Goal: Transaction & Acquisition: Purchase product/service

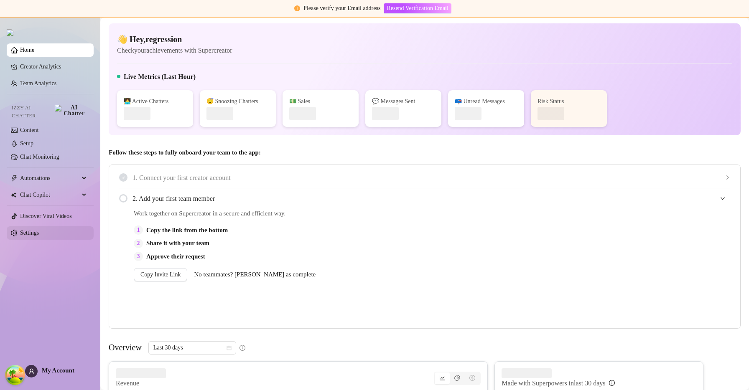
click at [39, 230] on link "Settings" at bounding box center [29, 233] width 19 height 6
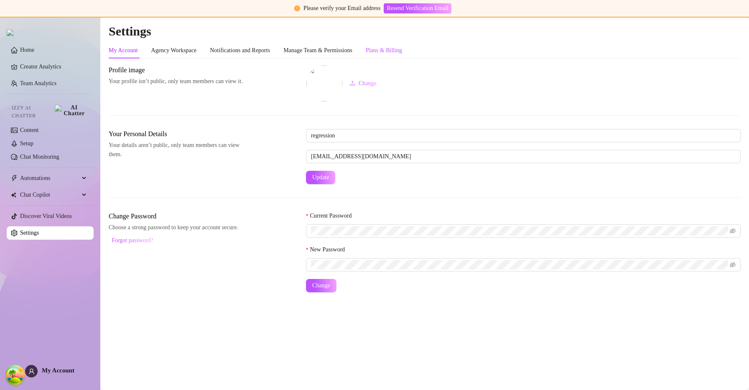
click at [402, 51] on div "Plans & Billing" at bounding box center [384, 50] width 36 height 9
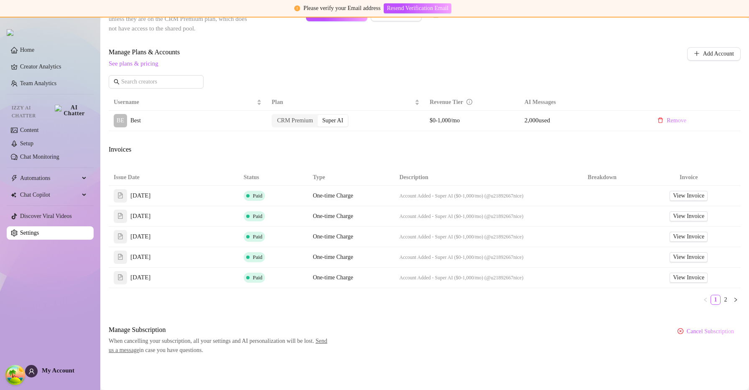
scroll to position [231, 0]
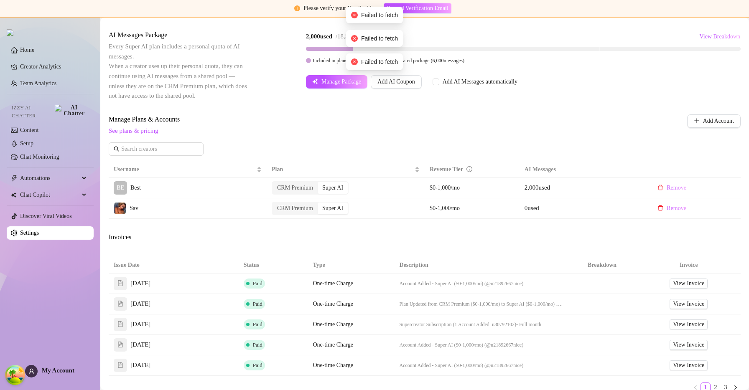
scroll to position [163, 0]
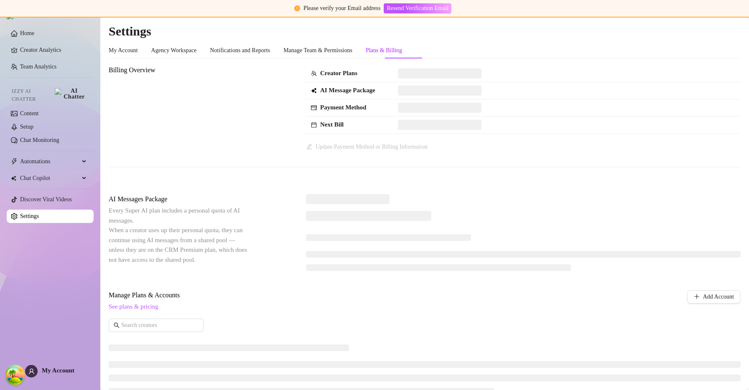
click at [48, 364] on div "Home Creator Analytics Team Analytics Izzy AI Chatter Content Setup Chat Monito…" at bounding box center [50, 191] width 87 height 383
click at [48, 369] on span "My Account" at bounding box center [58, 370] width 33 height 7
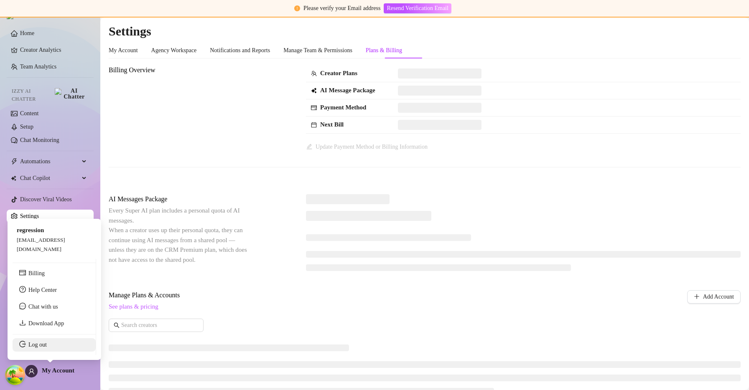
click at [47, 345] on link "Log out" at bounding box center [37, 345] width 18 height 6
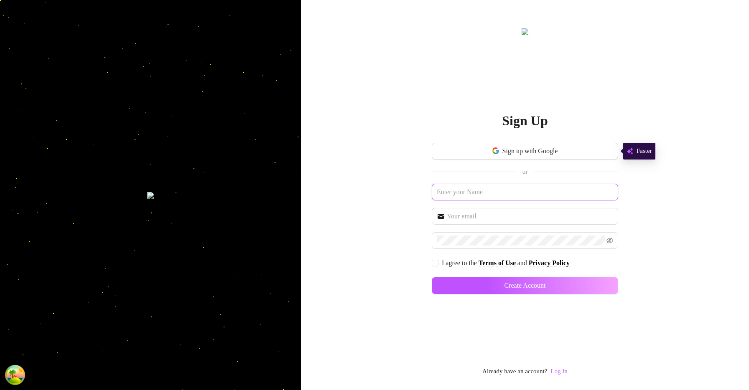
click at [473, 186] on input "text" at bounding box center [525, 192] width 186 height 17
type input "okjhsdfaoih"
type input "[EMAIL_ADDRESS][DOMAIN_NAME]"
click at [435, 263] on input "I agree to the Terms of Use and Privacy Policy" at bounding box center [435, 263] width 6 height 6
checkbox input "true"
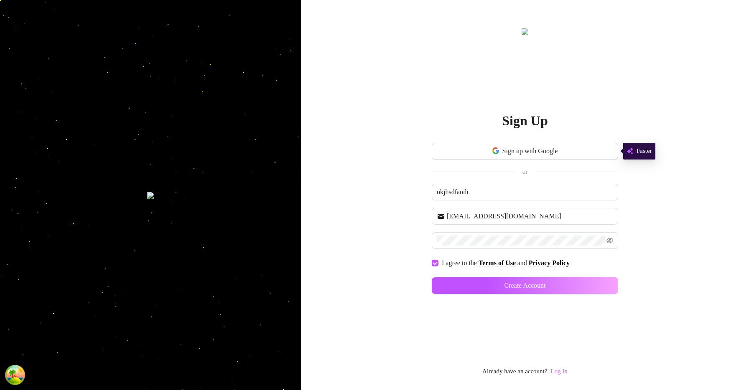
click at [618, 284] on div "Sign Up Sign up with Google or okjhsdfaoih nsklnd@sdlkjhds.com I agree to the T…" at bounding box center [525, 195] width 448 height 390
click at [602, 284] on button "Create Account" at bounding box center [525, 286] width 186 height 17
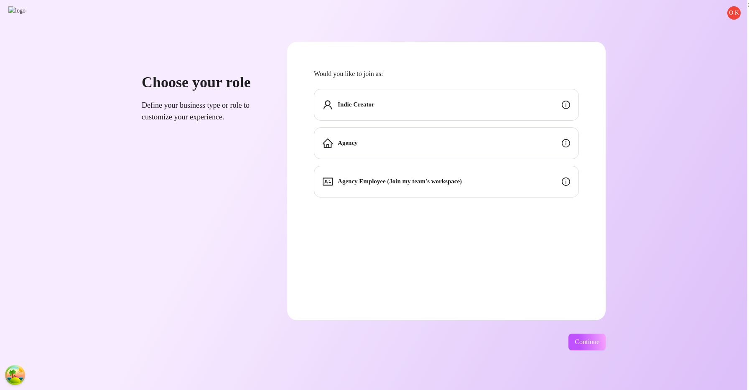
click at [539, 106] on div "Indie Creator" at bounding box center [446, 105] width 265 height 32
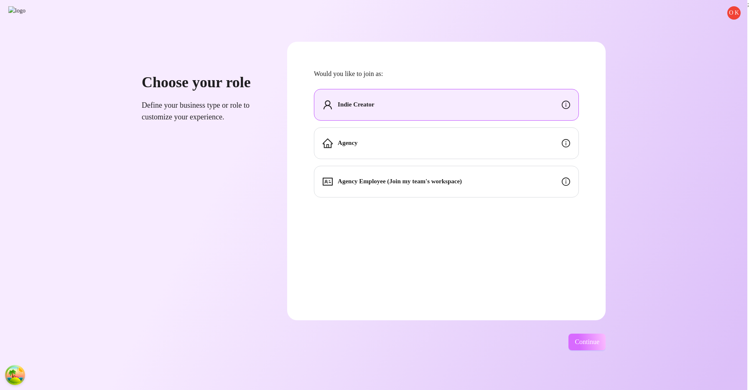
click at [603, 348] on button "Continue" at bounding box center [586, 342] width 37 height 17
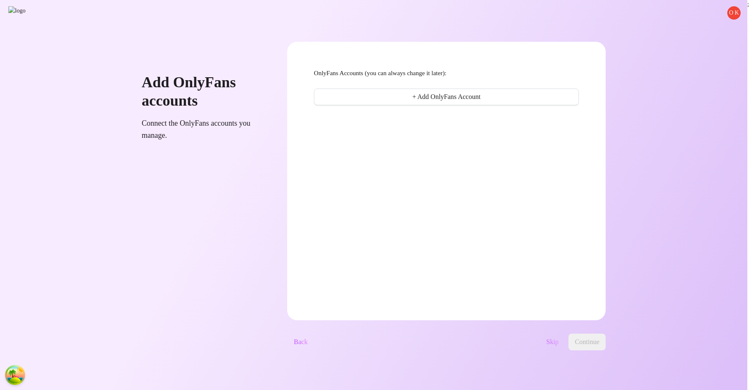
click at [558, 339] on span "Skip" at bounding box center [552, 343] width 12 height 8
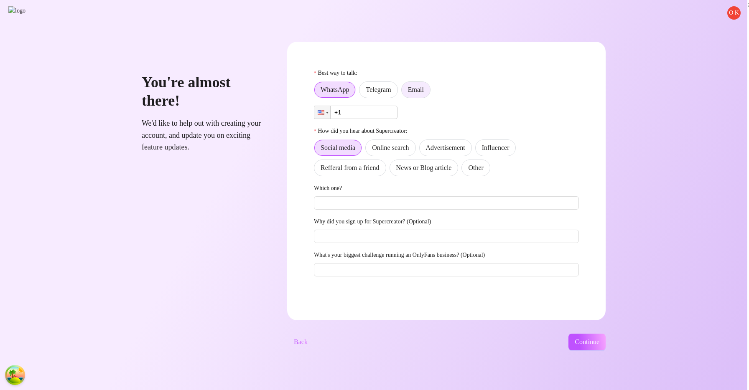
click at [424, 89] on span "Email" at bounding box center [416, 89] width 16 height 7
click at [404, 92] on input "Email" at bounding box center [404, 92] width 0 height 0
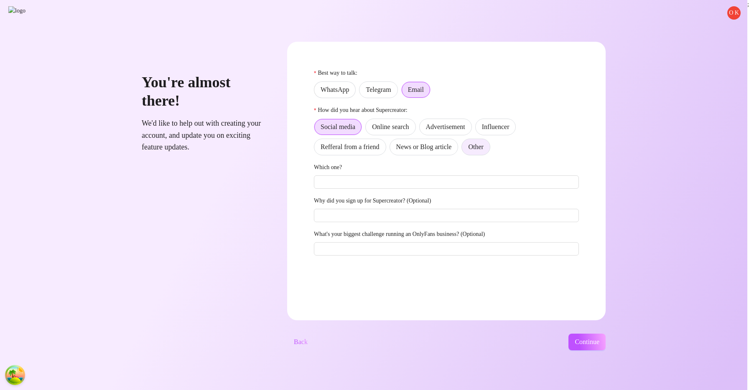
click at [485, 145] on label "Other" at bounding box center [475, 147] width 28 height 17
click at [464, 149] on input "Other" at bounding box center [464, 149] width 0 height 0
click at [606, 338] on button "Continue" at bounding box center [586, 342] width 37 height 17
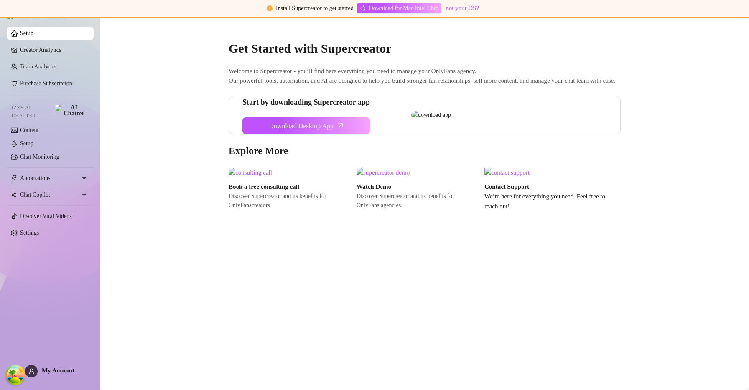
click at [674, 156] on main "Get Started with Supercreator Welcome to Supercreator - you’ll find here everyt…" at bounding box center [424, 204] width 649 height 373
click at [101, 42] on main "Get Started with Supercreator Welcome to Supercreator - you’ll find here everyt…" at bounding box center [424, 204] width 649 height 373
click at [33, 36] on link "Setup" at bounding box center [26, 33] width 13 height 6
click at [74, 44] on ul "Setup Creator Analytics Team Analytics Purchase Subscription Izzy AI Chatter Co…" at bounding box center [50, 133] width 87 height 220
click at [69, 54] on link "Creator Analytics" at bounding box center [53, 49] width 67 height 13
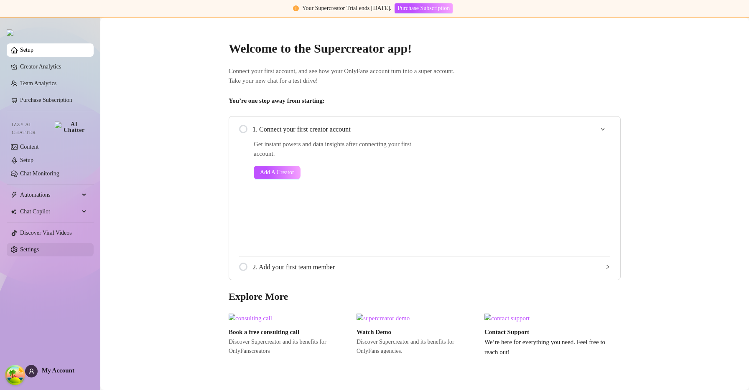
click at [20, 247] on link "Settings" at bounding box center [29, 250] width 19 height 6
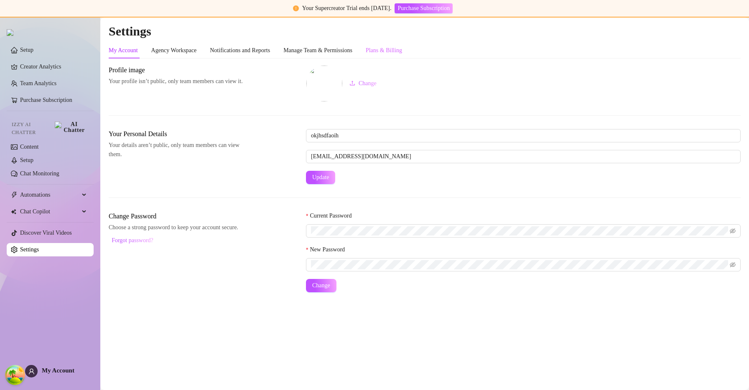
click at [402, 56] on div "Plans & Billing" at bounding box center [384, 51] width 36 height 16
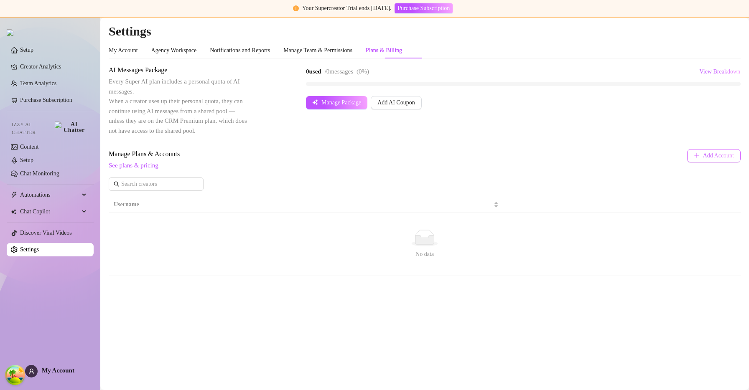
click at [712, 160] on button "Add Account" at bounding box center [714, 155] width 54 height 13
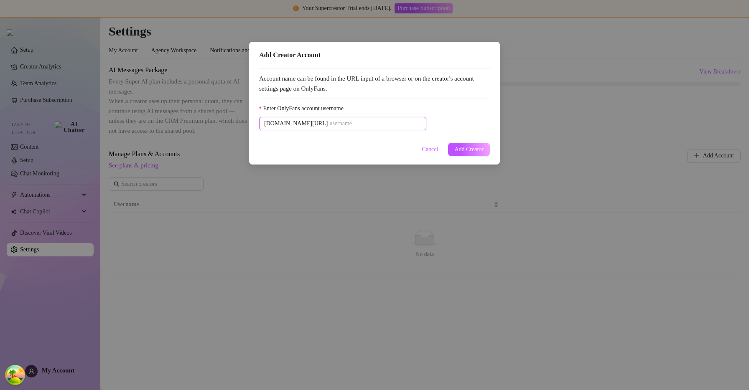
paste input "u21892667nice"
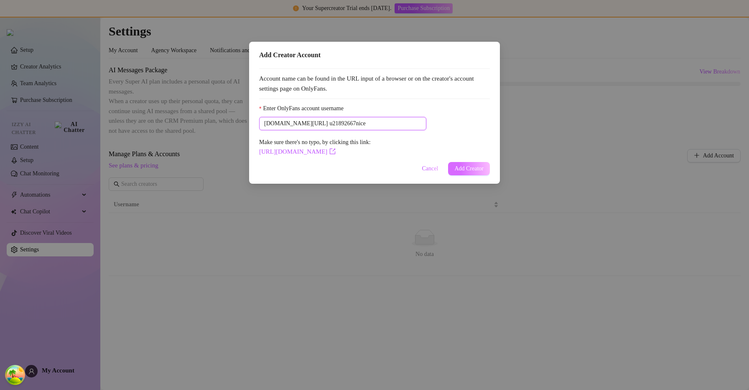
type input "u21892667nice"
click at [469, 166] on span "Add Creator" at bounding box center [468, 169] width 29 height 7
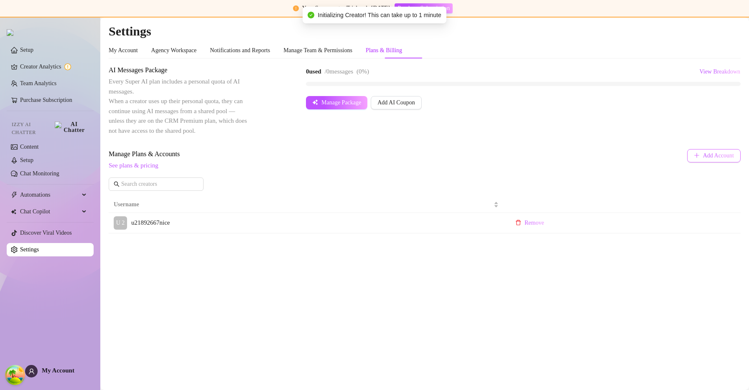
click at [703, 151] on button "Add Account" at bounding box center [714, 155] width 54 height 13
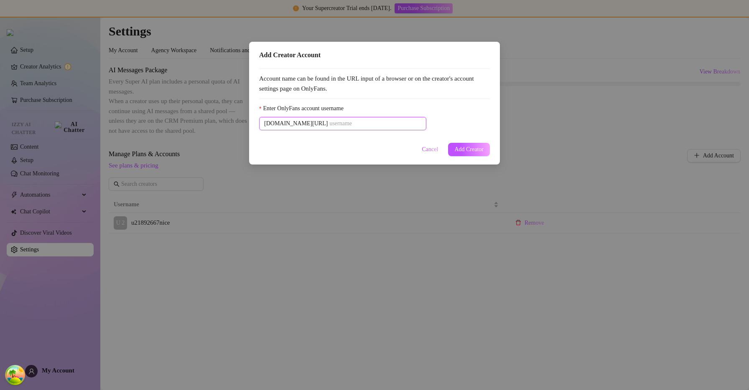
paste input "savsvania"
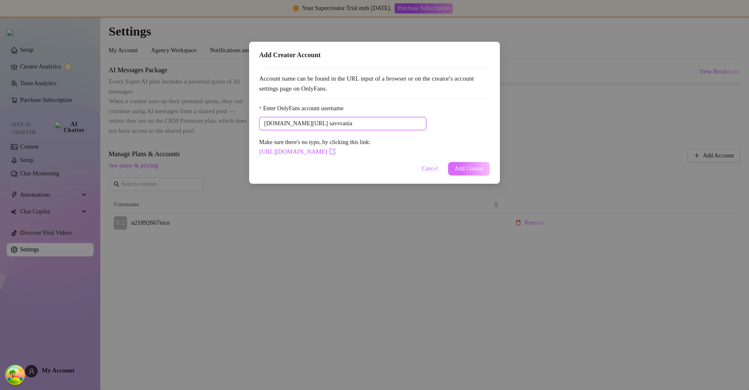
type input "savsvania"
click at [471, 165] on button "Add Creator" at bounding box center [469, 168] width 42 height 13
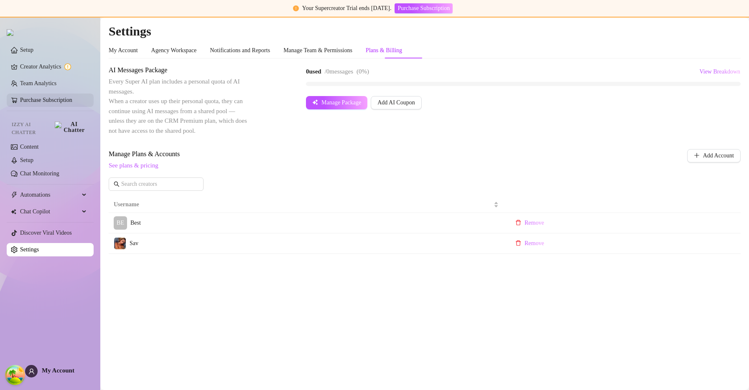
click at [66, 103] on link "Purchase Subscription" at bounding box center [46, 100] width 52 height 6
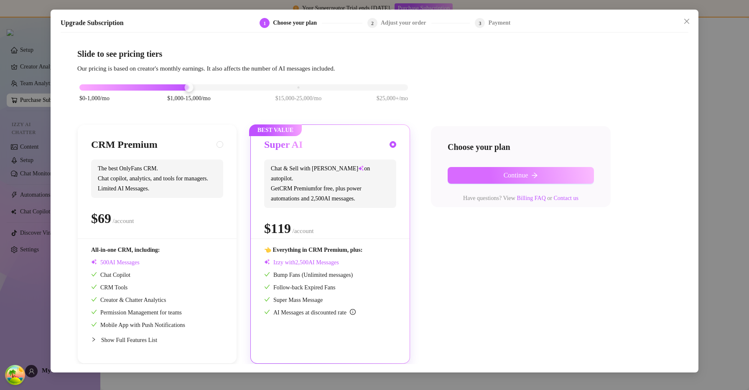
click at [501, 181] on button "Continue" at bounding box center [521, 175] width 146 height 17
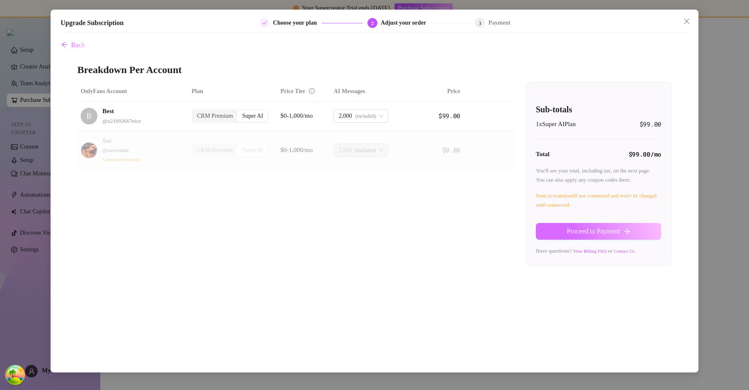
click at [618, 235] on span "Proceed to Payment" at bounding box center [594, 232] width 54 height 8
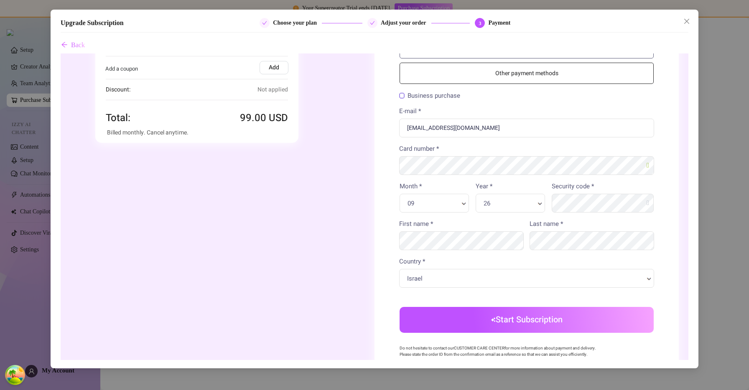
scroll to position [96, 0]
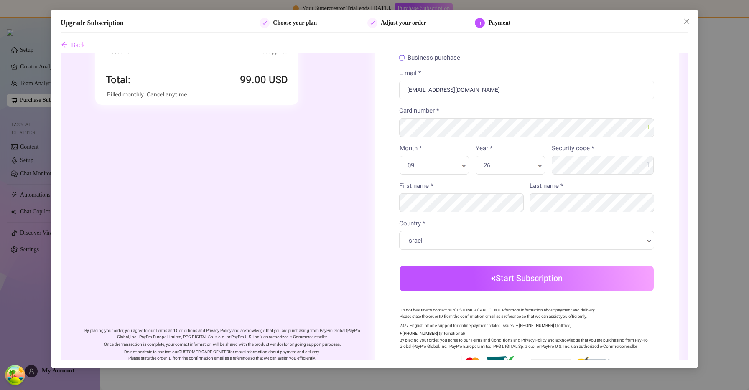
click at [553, 281] on button "Start Subscription" at bounding box center [527, 279] width 254 height 26
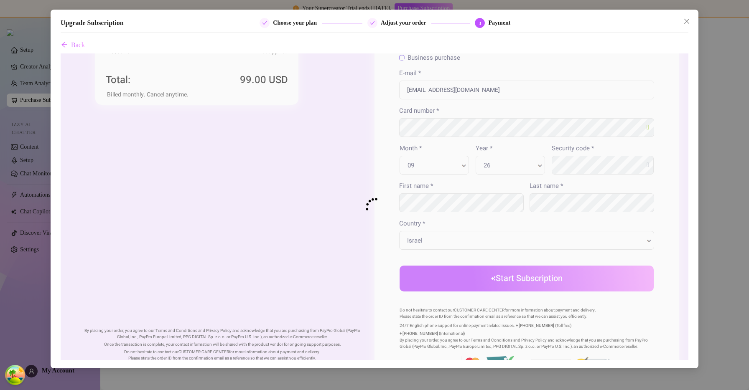
scroll to position [0, 0]
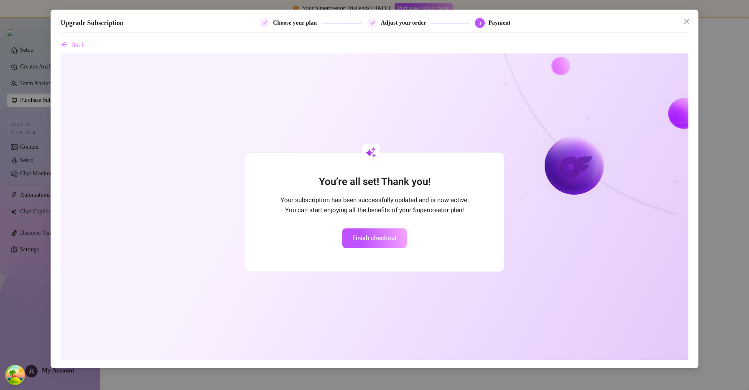
click at [685, 18] on main at bounding box center [424, 204] width 649 height 373
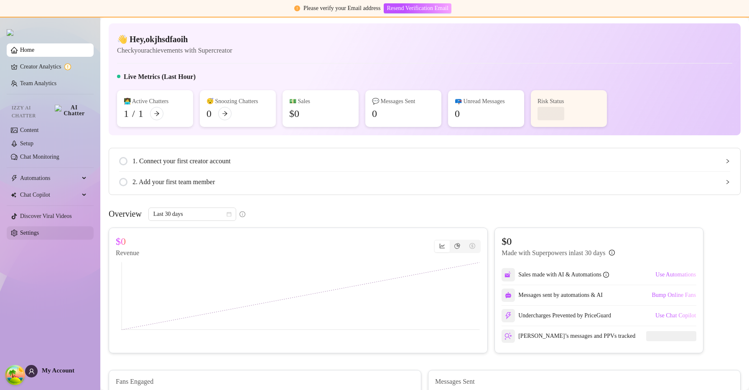
click at [20, 231] on link "Settings" at bounding box center [29, 233] width 19 height 6
click at [39, 230] on link "Settings" at bounding box center [29, 233] width 19 height 6
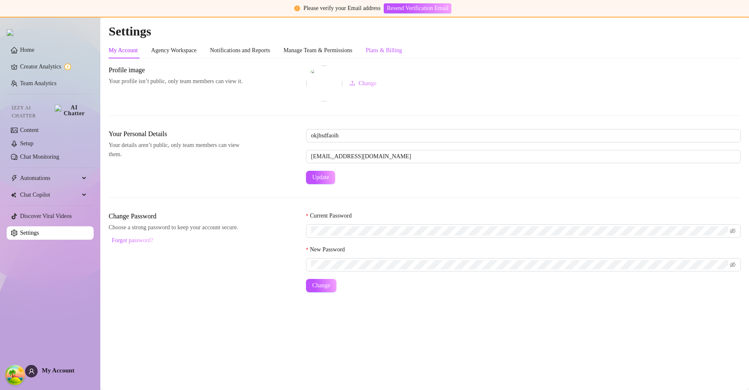
click at [402, 47] on div "Plans & Billing" at bounding box center [384, 50] width 36 height 9
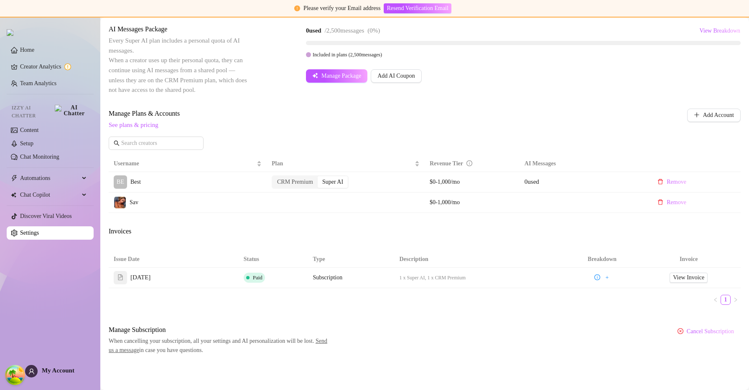
scroll to position [169, 0]
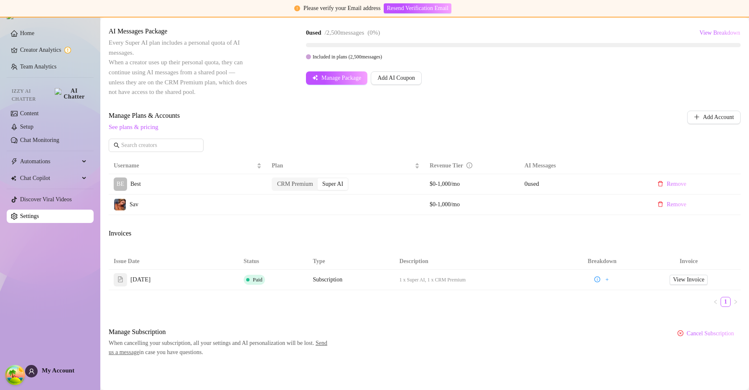
scroll to position [166, 0]
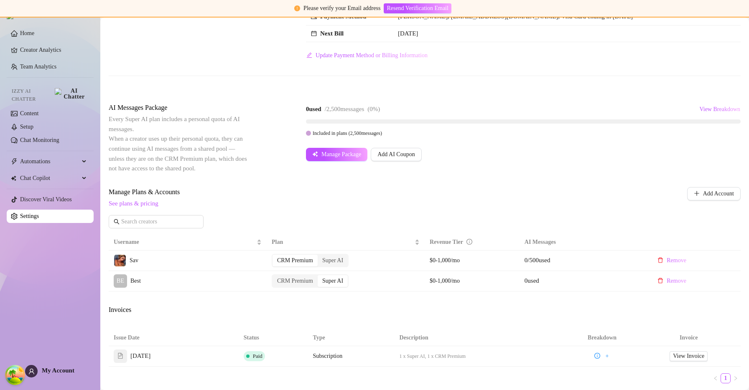
scroll to position [88, 0]
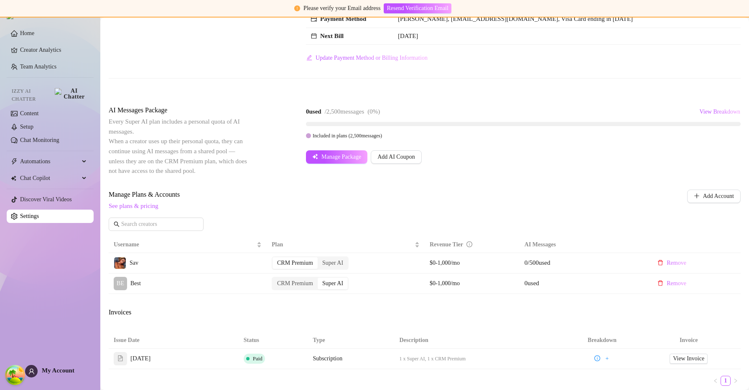
click at [695, 352] on td "View Invoice" at bounding box center [689, 359] width 104 height 20
click at [694, 354] on td "View Invoice" at bounding box center [689, 359] width 104 height 20
click at [694, 356] on span "View Invoice" at bounding box center [688, 358] width 31 height 9
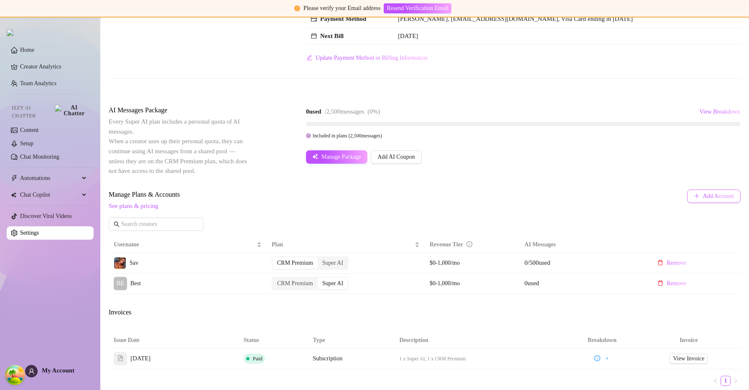
click at [711, 197] on span "Add Account" at bounding box center [718, 196] width 31 height 7
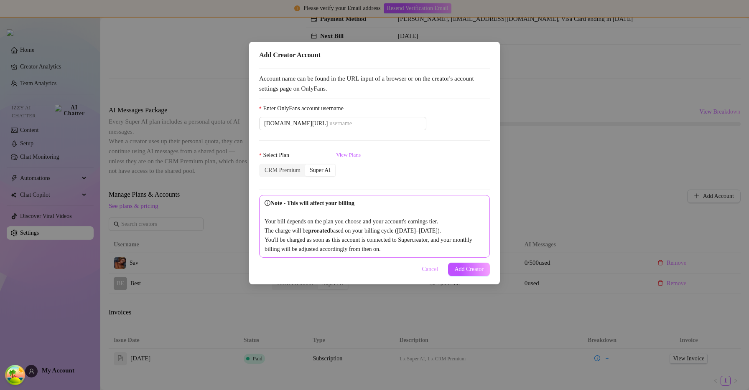
click at [425, 273] on span "Cancel" at bounding box center [430, 269] width 16 height 7
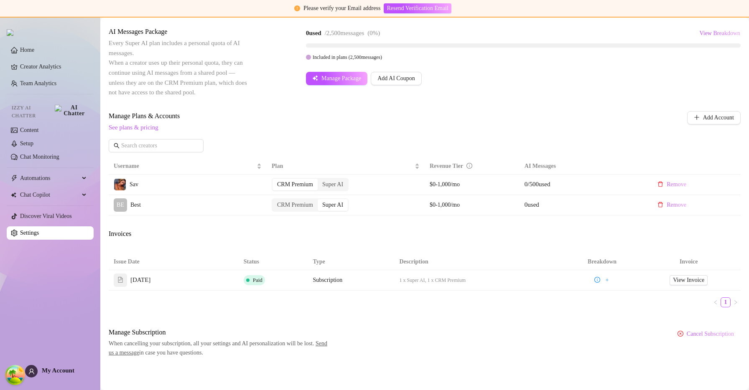
scroll to position [168, 0]
click at [336, 186] on div "Super AI" at bounding box center [333, 184] width 30 height 12
click at [320, 179] on input "Super AI" at bounding box center [320, 179] width 0 height 0
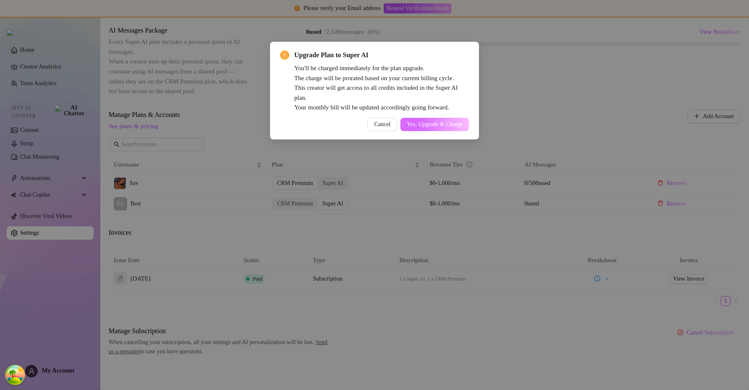
click at [446, 124] on span "Yes, Upgrade & Charge" at bounding box center [435, 124] width 56 height 7
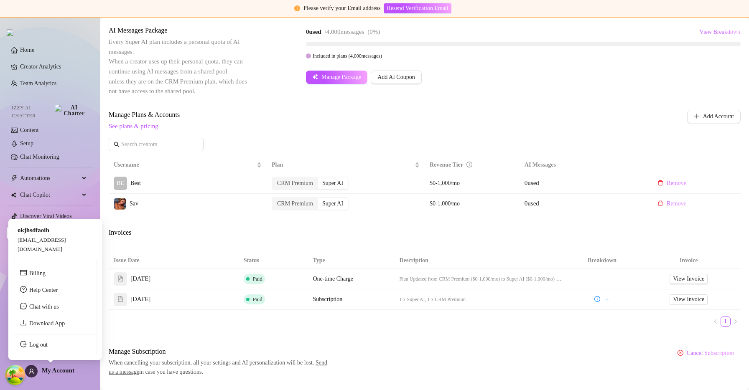
click at [59, 369] on span "My Account" at bounding box center [58, 370] width 33 height 7
click at [48, 348] on link "Log out" at bounding box center [38, 345] width 18 height 6
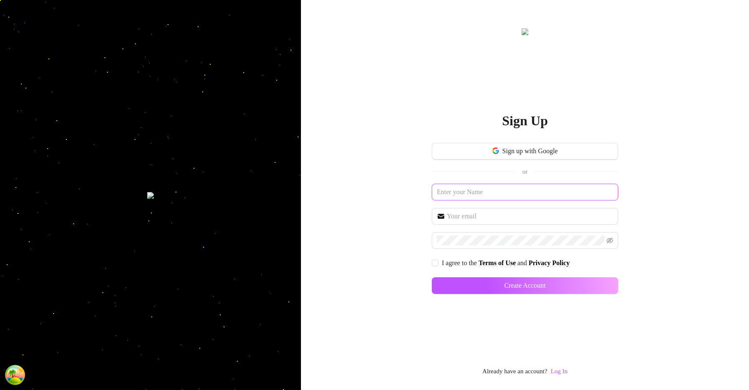
click at [514, 195] on input "text" at bounding box center [525, 192] width 186 height 17
type input "a"
type input "espoo"
paste input "espoo"
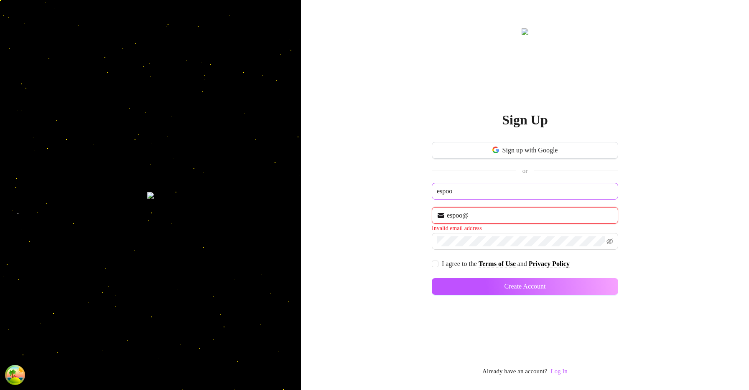
paste input "espoo"
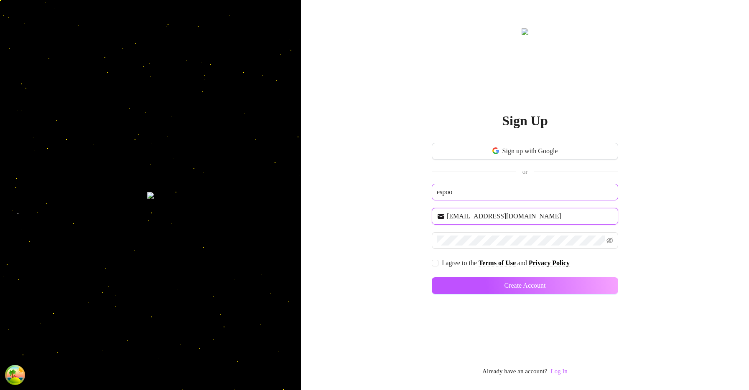
type input "[EMAIL_ADDRESS][DOMAIN_NAME]"
click at [439, 260] on span "I agree to the Terms of Use and Privacy Policy" at bounding box center [505, 263] width 135 height 10
click at [438, 260] on input "I agree to the Terms of Use and Privacy Policy" at bounding box center [435, 263] width 6 height 6
checkbox input "true"
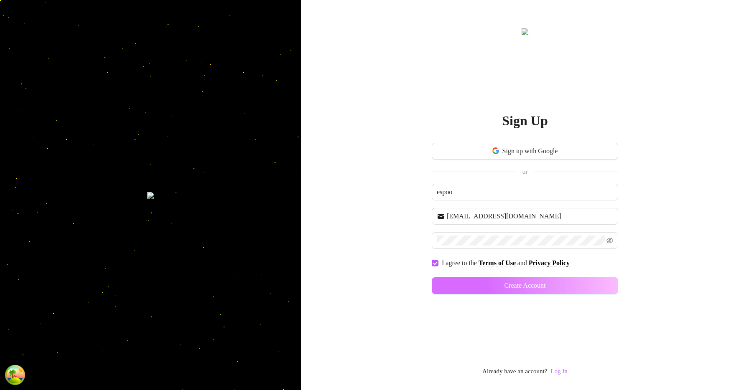
click at [573, 283] on button "Create Account" at bounding box center [525, 286] width 186 height 17
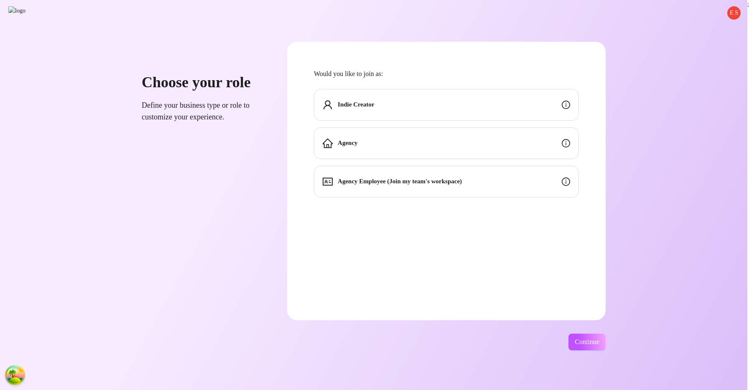
click at [512, 118] on div "Indie Creator" at bounding box center [446, 105] width 265 height 32
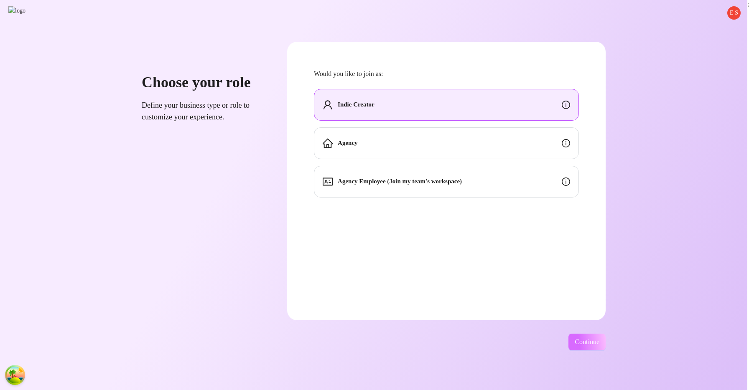
click at [594, 337] on button "Continue" at bounding box center [586, 342] width 37 height 17
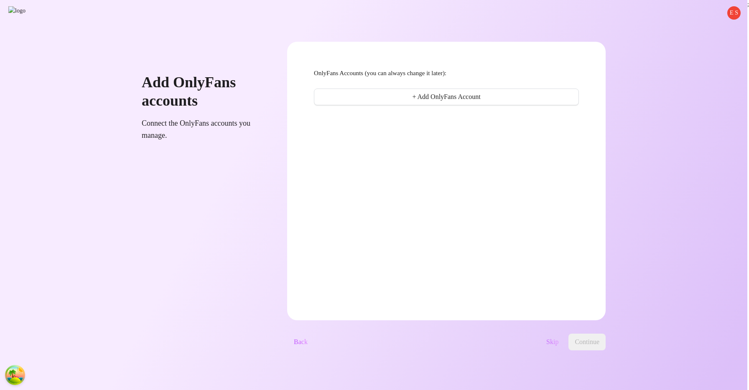
click at [556, 344] on span "Skip" at bounding box center [552, 343] width 12 height 8
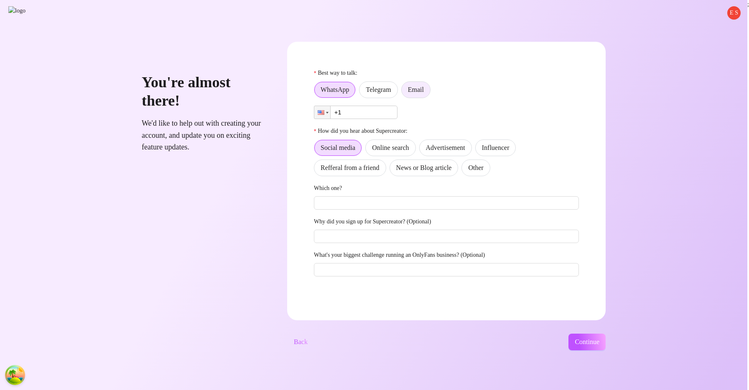
click at [431, 96] on label "Email" at bounding box center [415, 90] width 29 height 17
click at [404, 92] on input "Email" at bounding box center [404, 92] width 0 height 0
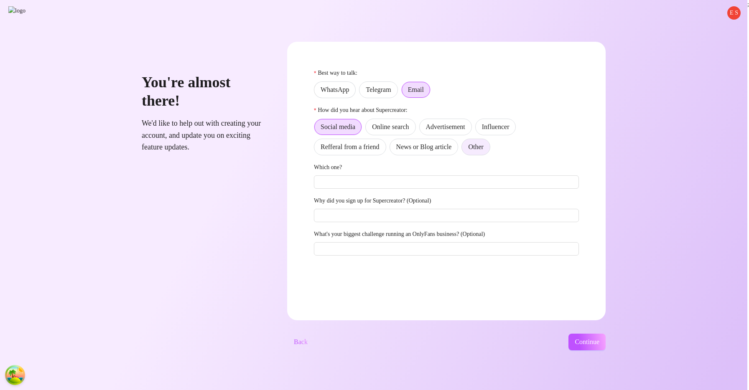
click at [490, 140] on label "Other" at bounding box center [475, 147] width 28 height 17
click at [464, 149] on input "Other" at bounding box center [464, 149] width 0 height 0
click at [598, 339] on span "Continue" at bounding box center [587, 343] width 25 height 8
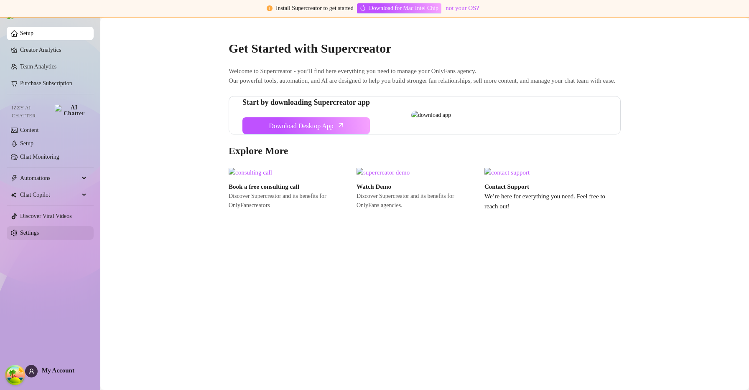
click at [39, 230] on link "Settings" at bounding box center [29, 233] width 19 height 6
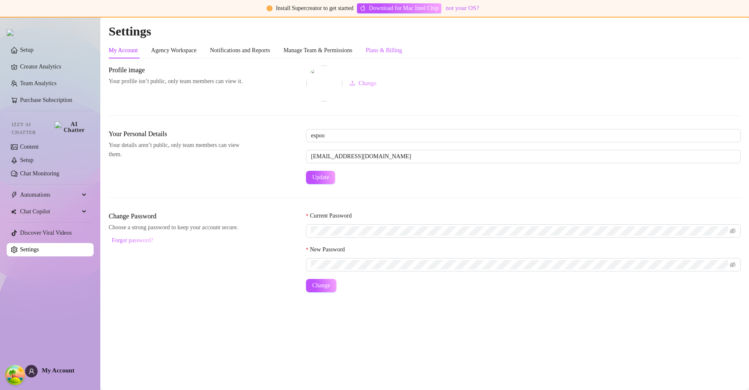
click at [402, 47] on div "Plans & Billing" at bounding box center [384, 50] width 36 height 9
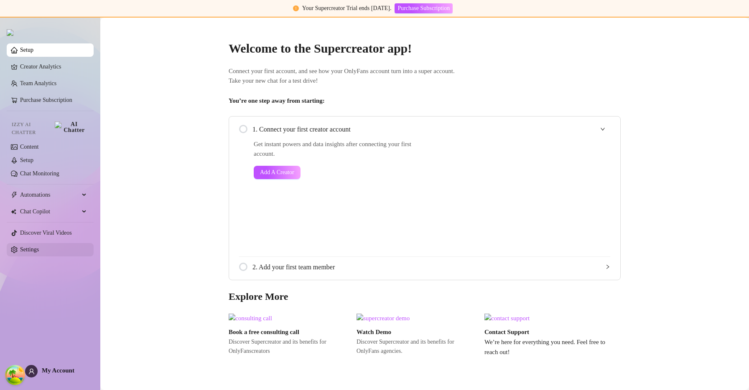
click at [39, 247] on link "Settings" at bounding box center [29, 250] width 19 height 6
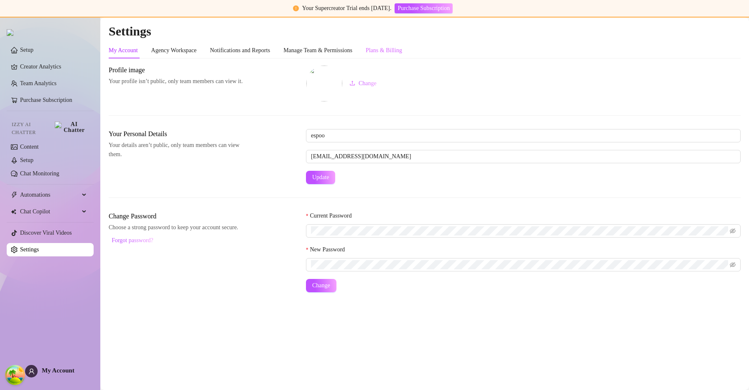
click at [401, 45] on div "Plans & Billing" at bounding box center [384, 51] width 36 height 16
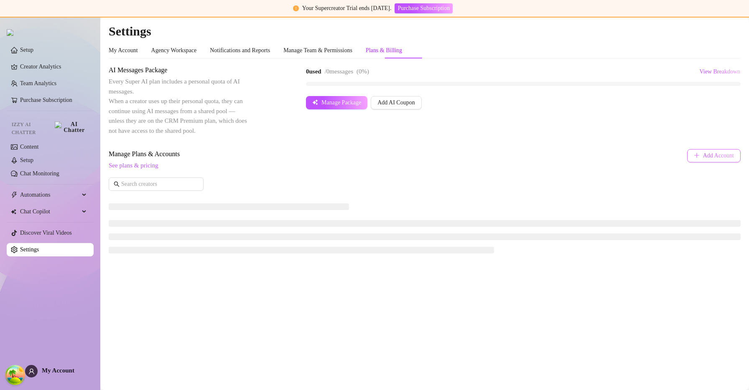
click at [693, 161] on button "Add Account" at bounding box center [714, 155] width 54 height 13
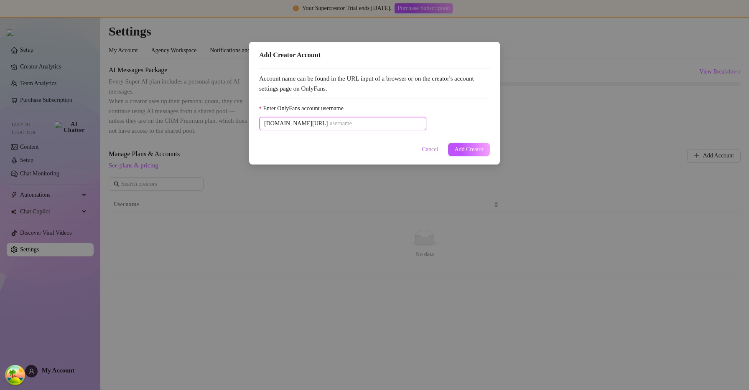
paste input "u21892667nice"
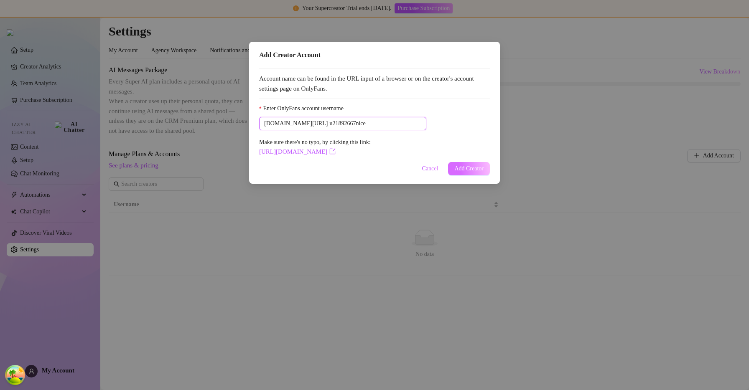
type input "u21892667nice"
click at [448, 165] on button "Add Creator" at bounding box center [469, 168] width 42 height 13
click at [454, 166] on span "Add Creator" at bounding box center [468, 169] width 29 height 7
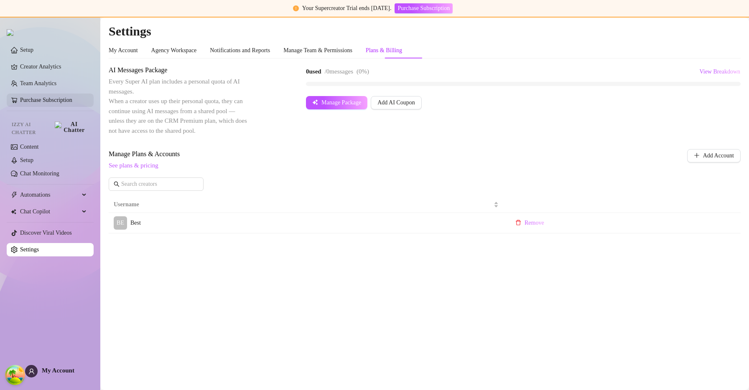
click at [61, 100] on link "Purchase Subscription" at bounding box center [46, 100] width 52 height 6
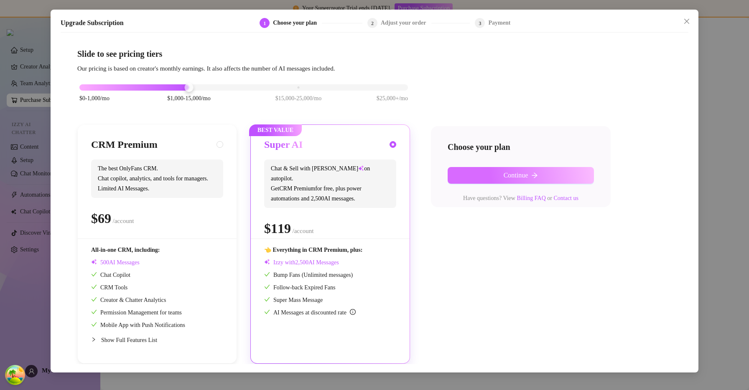
click at [488, 175] on button "Continue" at bounding box center [521, 175] width 146 height 17
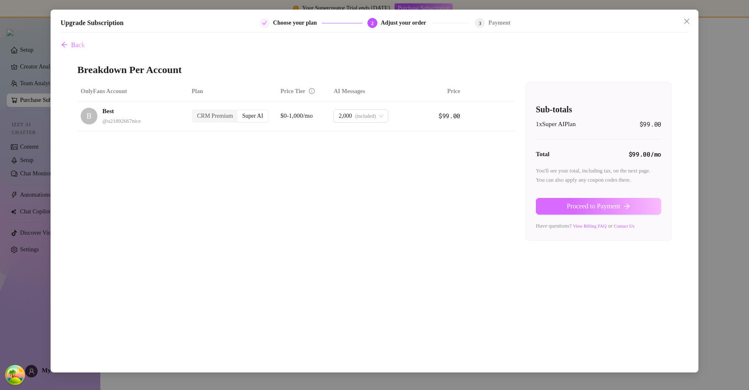
click at [586, 201] on button "Proceed to Payment" at bounding box center [598, 206] width 125 height 17
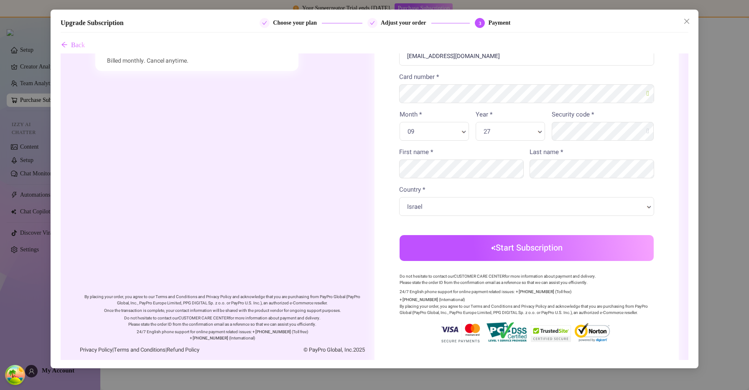
scroll to position [137, 0]
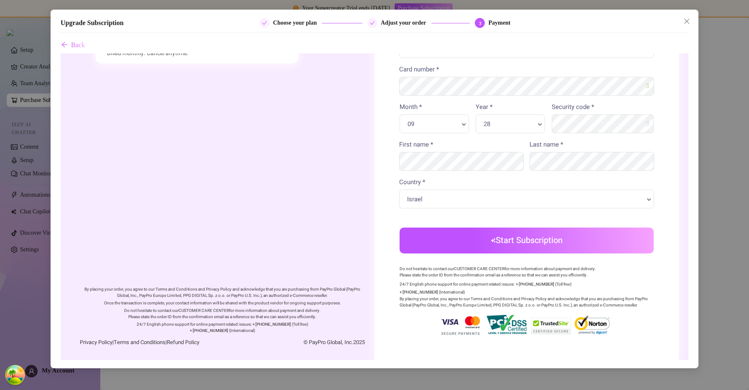
click at [608, 268] on p "Do not hesitate to contact our CUSTOMER CARE CENTER for more information about …" at bounding box center [527, 272] width 254 height 13
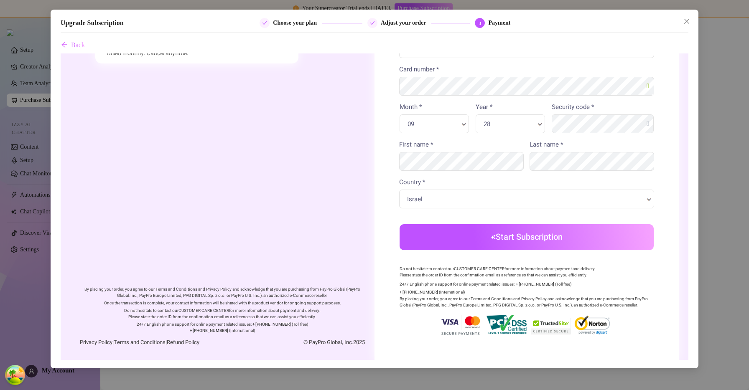
click at [625, 230] on button "Start Subscription" at bounding box center [527, 237] width 254 height 26
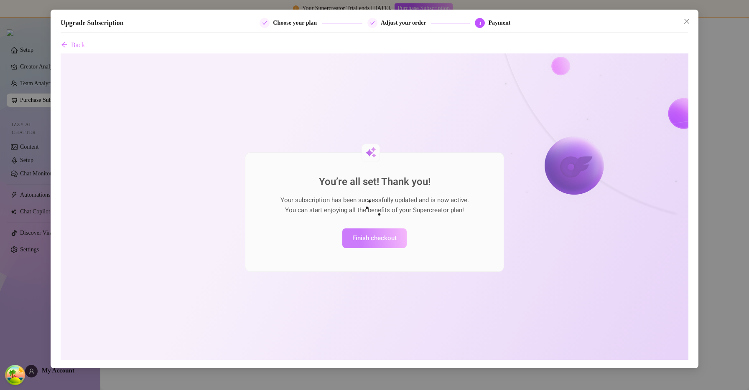
scroll to position [0, 0]
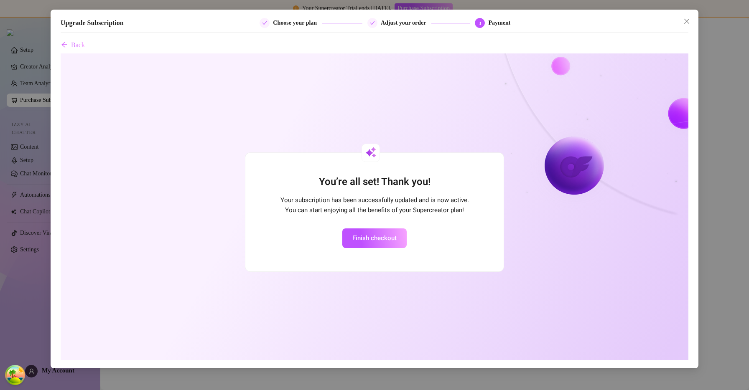
click at [687, 23] on main at bounding box center [424, 204] width 649 height 373
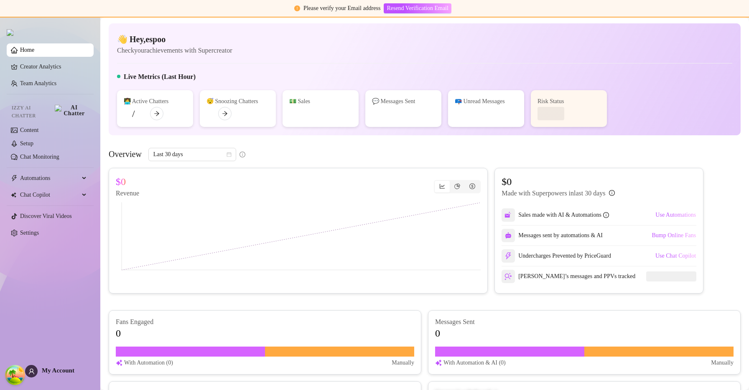
click at [686, 20] on main "👋 Hey, espoo Check your achievements with Supercreator Live Metrics (Last Hour)…" at bounding box center [424, 296] width 649 height 556
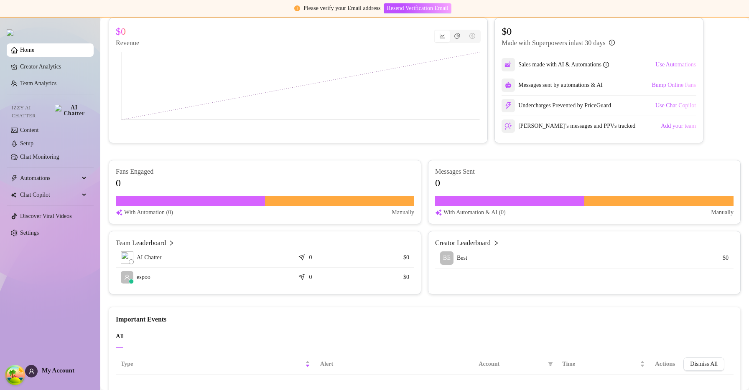
scroll to position [423, 0]
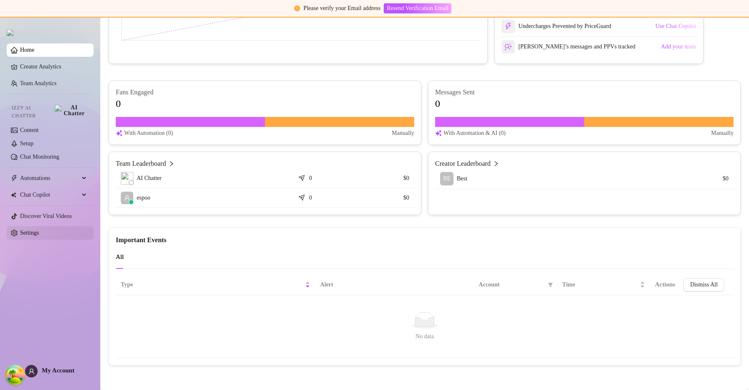
click at [33, 230] on link "Settings" at bounding box center [29, 233] width 19 height 6
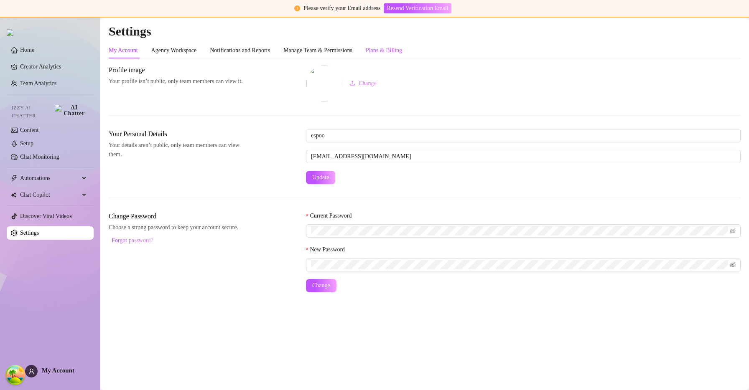
click at [402, 48] on div "Plans & Billing" at bounding box center [384, 50] width 36 height 9
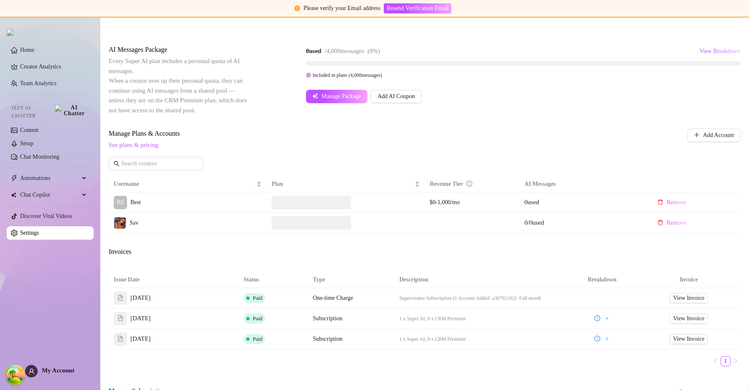
scroll to position [149, 0]
